Goal: Navigation & Orientation: Find specific page/section

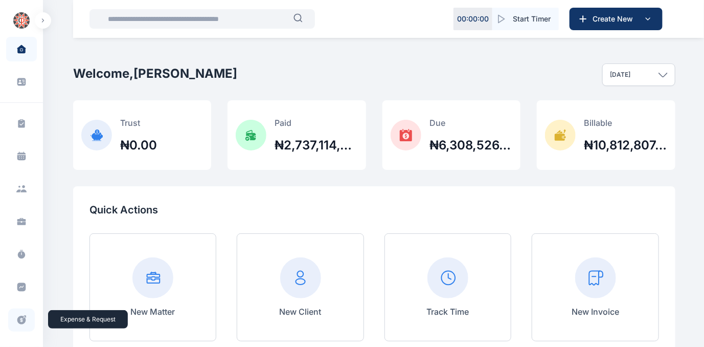
click at [19, 318] on icon at bounding box center [21, 319] width 10 height 11
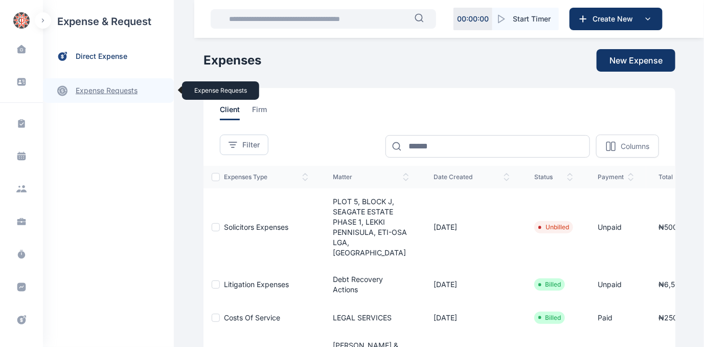
click at [83, 93] on link "expense requests expense requests" at bounding box center [108, 90] width 131 height 25
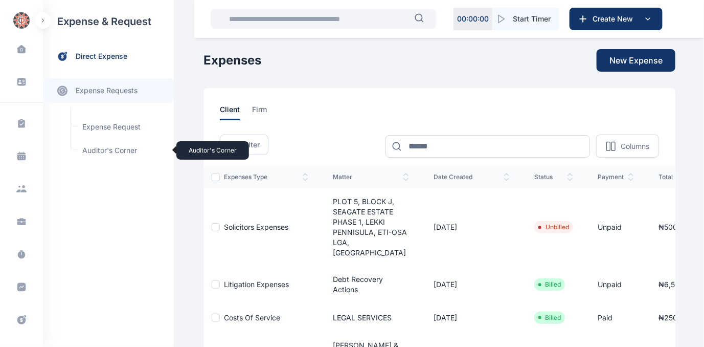
click at [97, 149] on span "Auditor's Corner Auditor's Corner" at bounding box center [122, 150] width 93 height 19
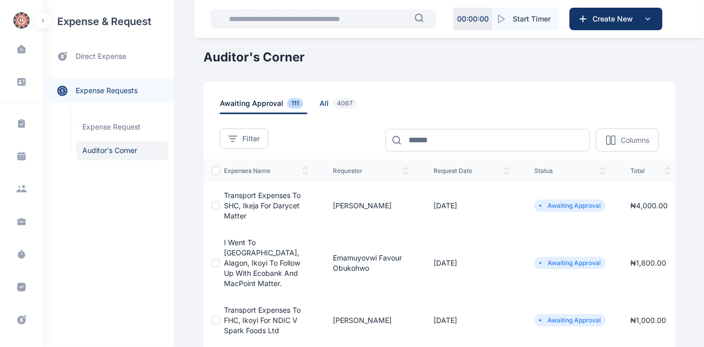
click at [320, 100] on span "all 4067" at bounding box center [340, 106] width 41 height 16
